Goal: Transaction & Acquisition: Purchase product/service

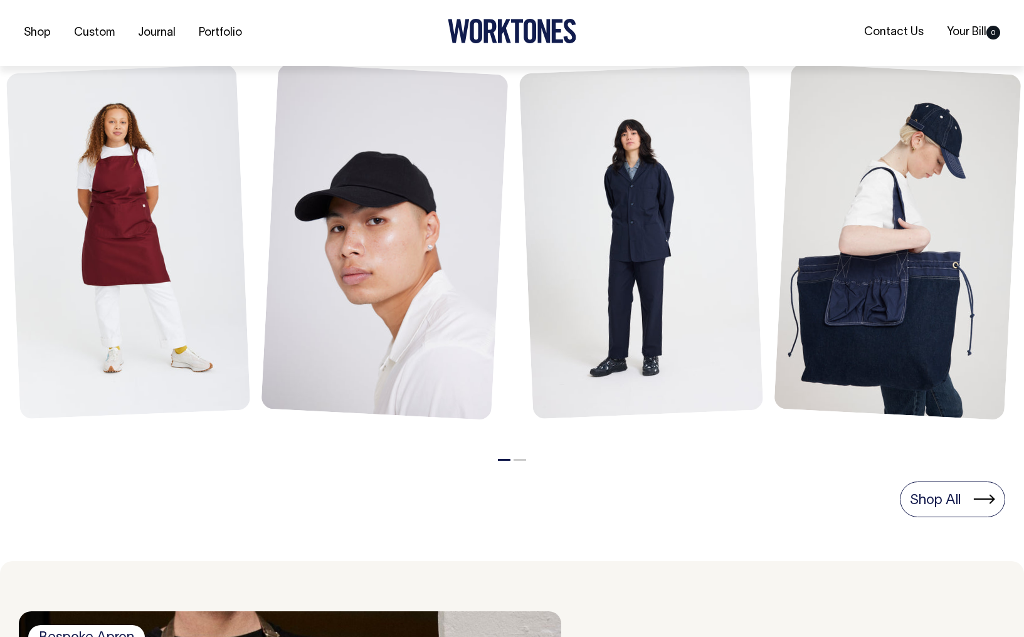
scroll to position [566, 0]
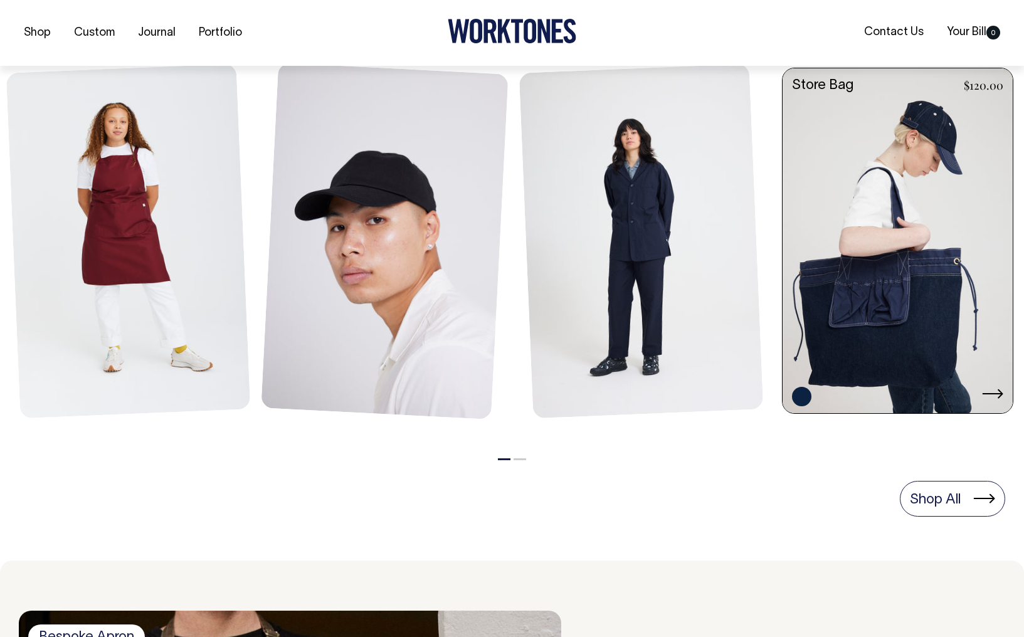
click at [892, 283] on link at bounding box center [898, 242] width 230 height 348
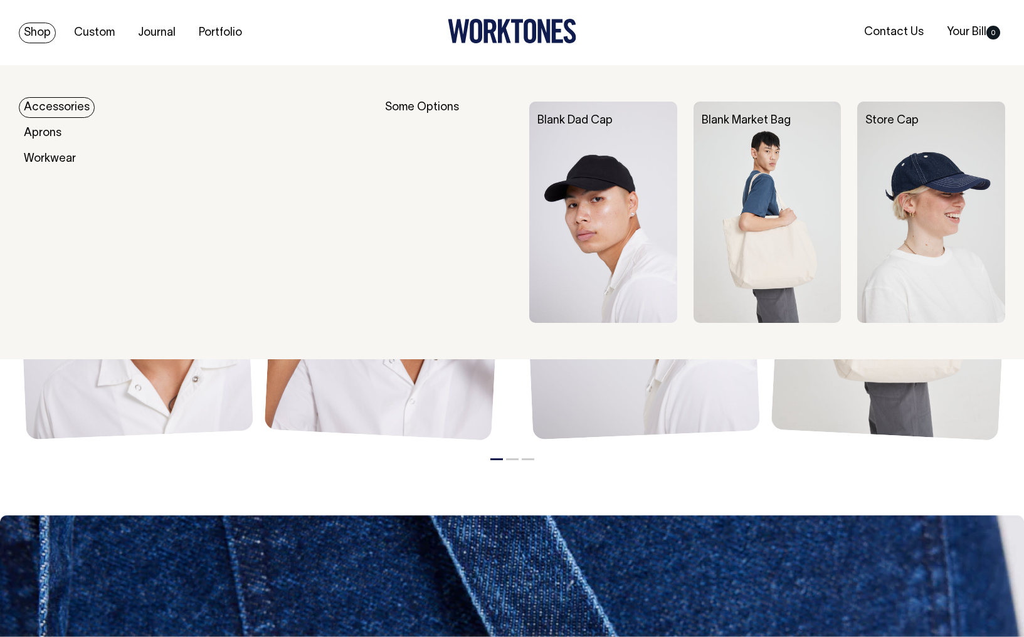
scroll to position [888, 0]
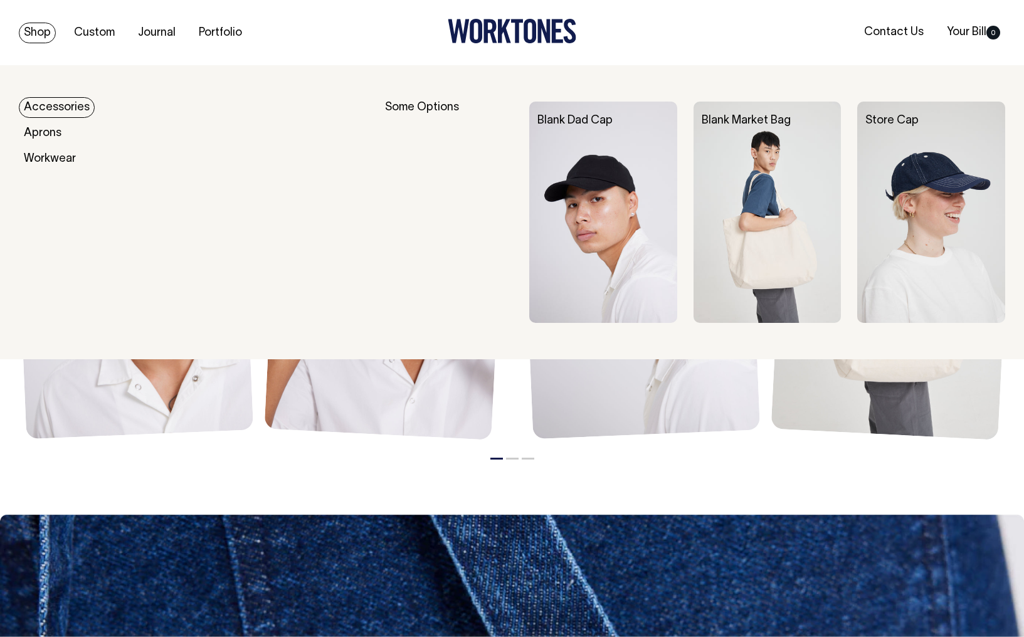
click at [50, 105] on link "Accessories" at bounding box center [57, 107] width 76 height 21
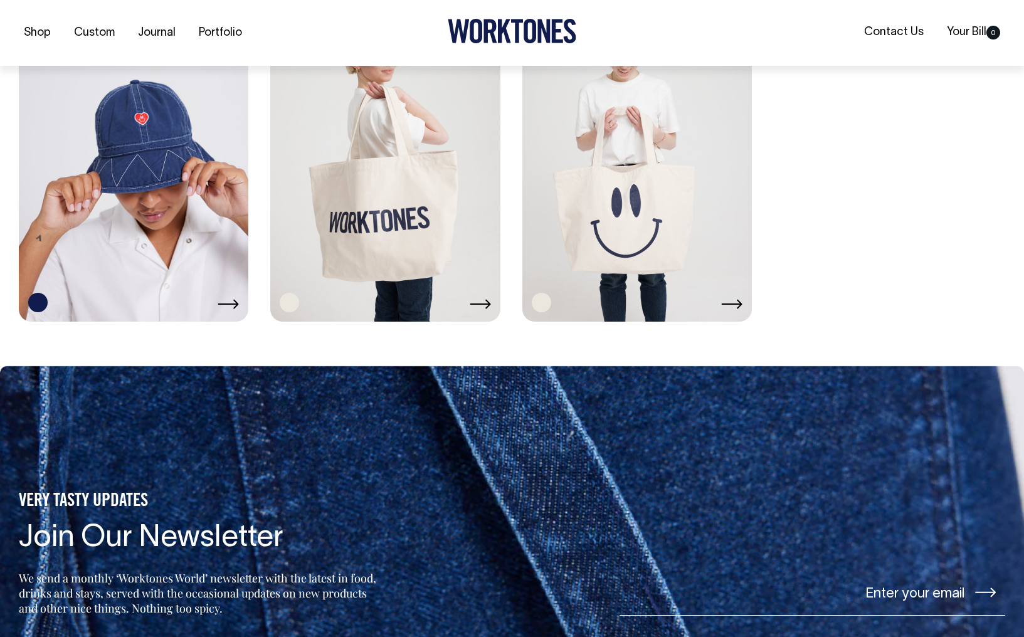
scroll to position [1363, 0]
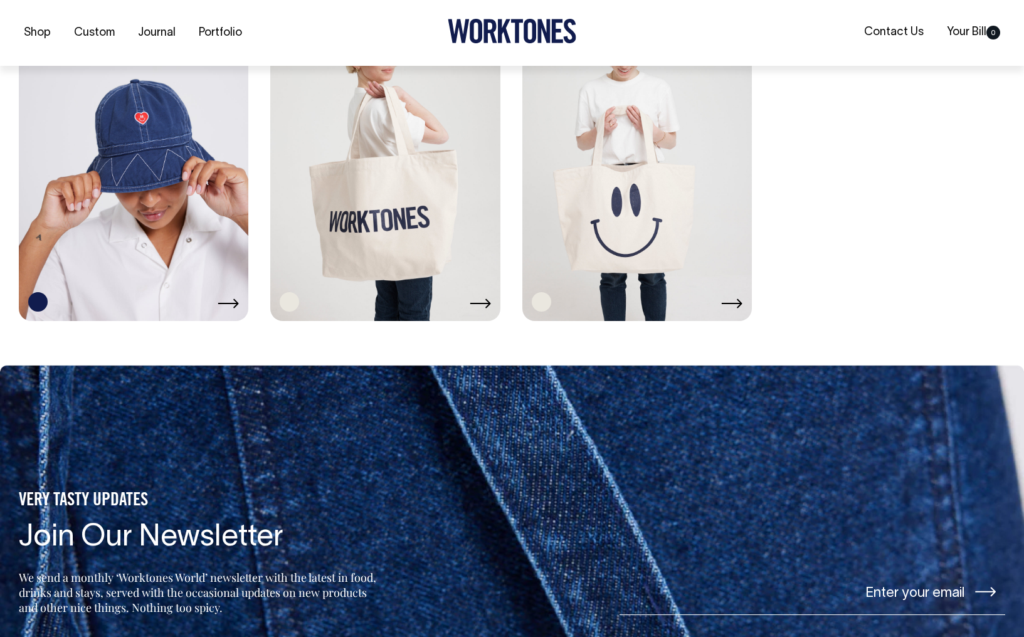
click at [733, 305] on icon at bounding box center [731, 304] width 21 height 10
